Goal: Communication & Community: Share content

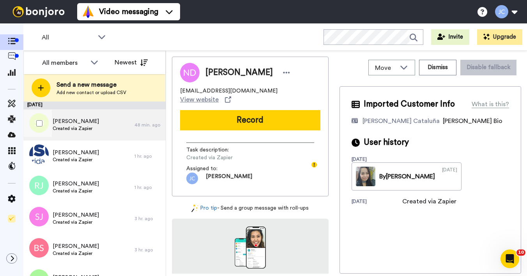
click at [71, 128] on span "Created via Zapier" at bounding box center [76, 128] width 46 height 6
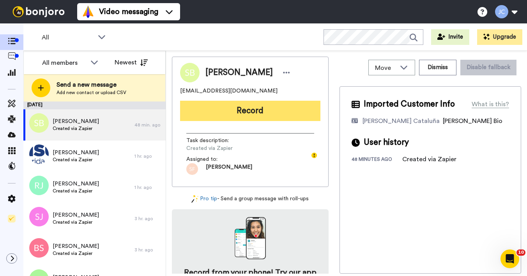
click at [231, 116] on button "Record" at bounding box center [250, 111] width 140 height 20
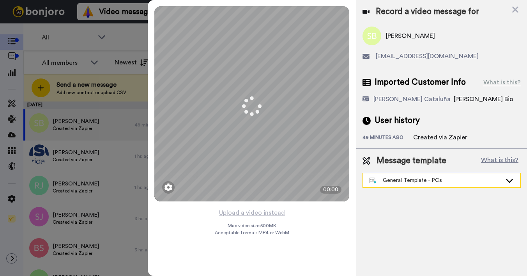
click at [397, 184] on div "General Template - PCs" at bounding box center [442, 180] width 158 height 14
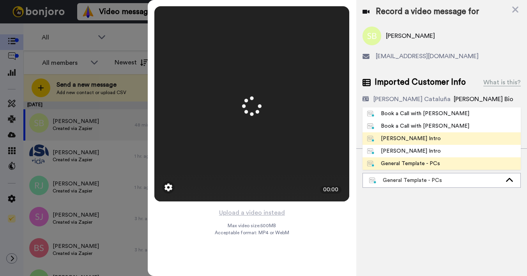
click at [411, 138] on div "[PERSON_NAME] Intro" at bounding box center [404, 139] width 74 height 8
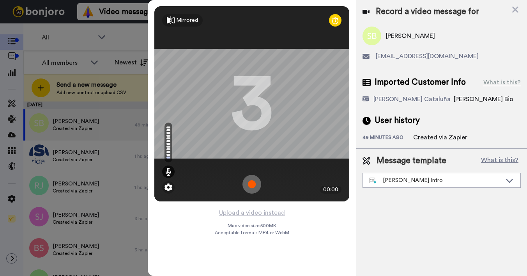
click at [256, 211] on button "Upload a video instead" at bounding box center [252, 212] width 71 height 10
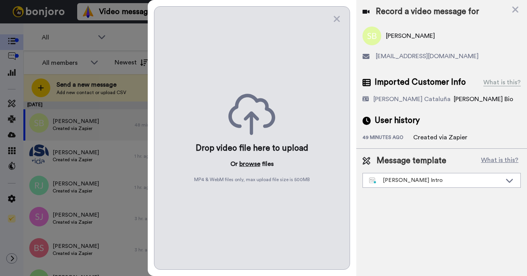
click at [252, 163] on button "browse" at bounding box center [249, 163] width 21 height 9
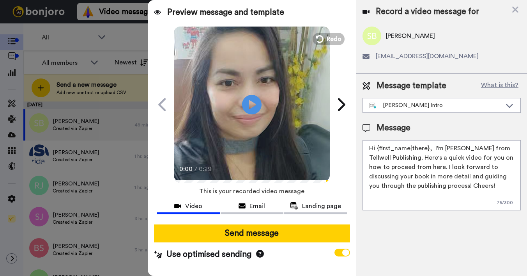
drag, startPoint x: 377, startPoint y: 147, endPoint x: 427, endPoint y: 147, distance: 49.9
click at [427, 147] on textarea "Hi {first_name|there}, I’m [PERSON_NAME] from Tellwell Publishing. Here's a qui…" at bounding box center [442, 175] width 158 height 70
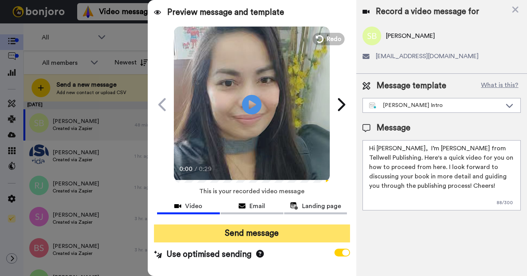
type textarea "Hi [PERSON_NAME], I’m [PERSON_NAME] from Tellwell Publishing. Here's a quick vi…"
click at [323, 239] on button "Send message" at bounding box center [252, 233] width 196 height 18
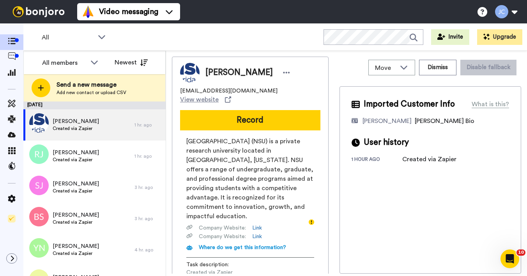
click at [323, 239] on div "Robert Crowley rcrowley@mynsu.nova.edu View website Record Nova Southeastern Un…" at bounding box center [250, 184] width 157 height 254
